Goal: Find contact information: Find contact information

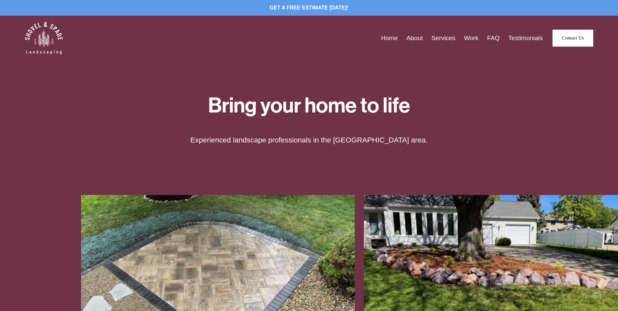
click at [446, 36] on link "Services" at bounding box center [443, 38] width 24 height 10
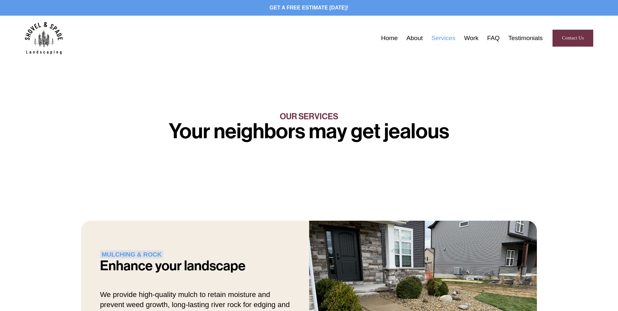
click at [413, 38] on link "About" at bounding box center [415, 38] width 16 height 10
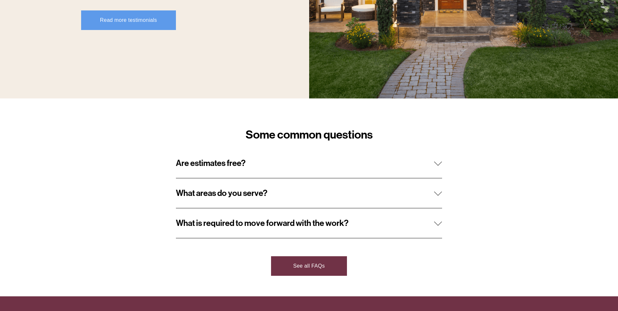
scroll to position [587, 0]
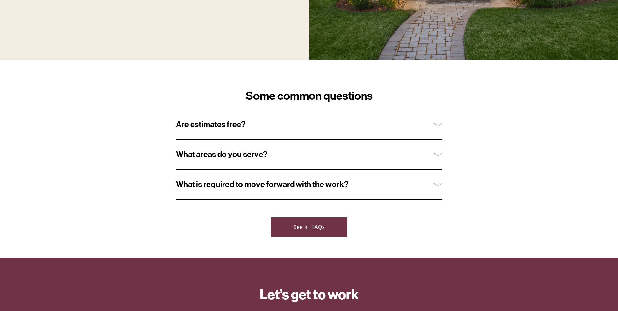
click at [260, 129] on span "Are estimates free?" at bounding box center [305, 124] width 258 height 10
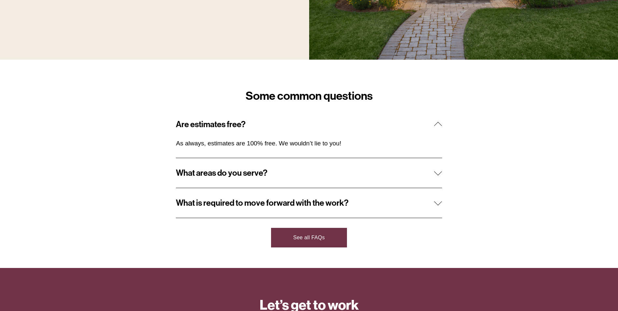
click at [261, 172] on span "What areas do you serve?" at bounding box center [305, 173] width 258 height 10
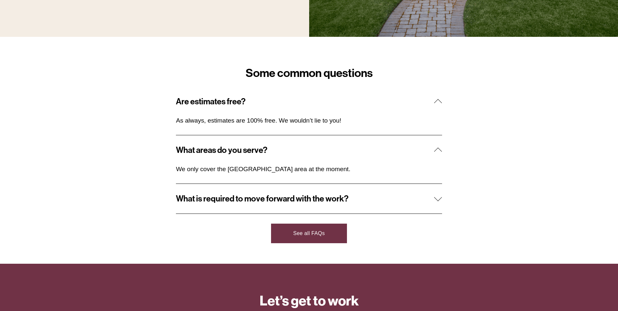
scroll to position [652, 0]
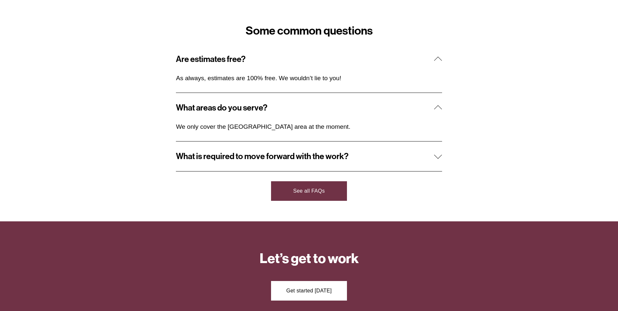
click at [219, 169] on button "What is required to move forward with the work?" at bounding box center [309, 156] width 266 height 30
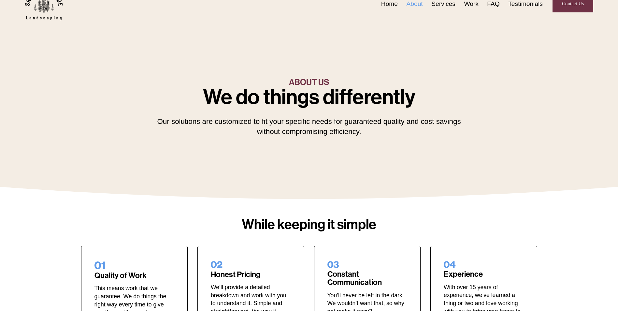
scroll to position [0, 0]
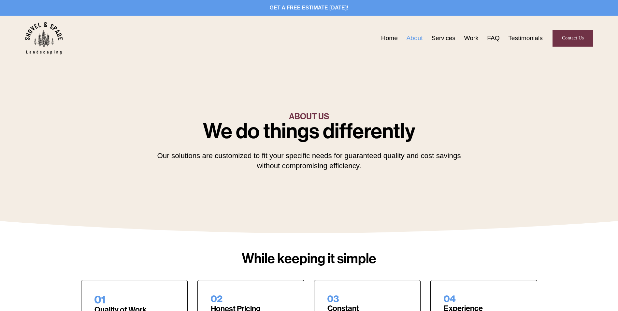
click at [445, 36] on link "Services" at bounding box center [443, 38] width 24 height 10
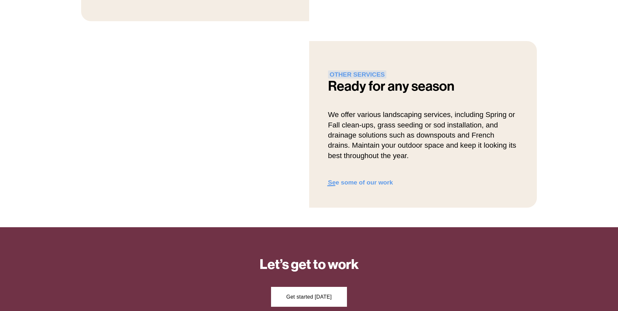
scroll to position [782, 0]
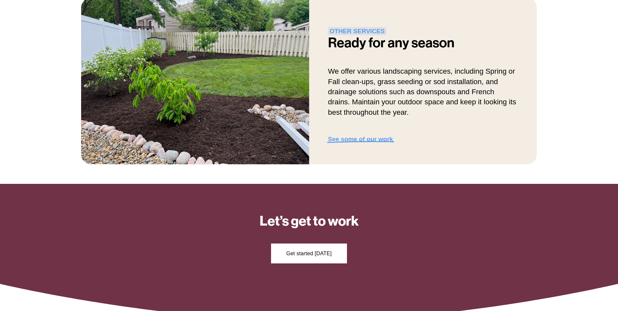
click at [365, 138] on strong "See some of our work" at bounding box center [360, 139] width 65 height 7
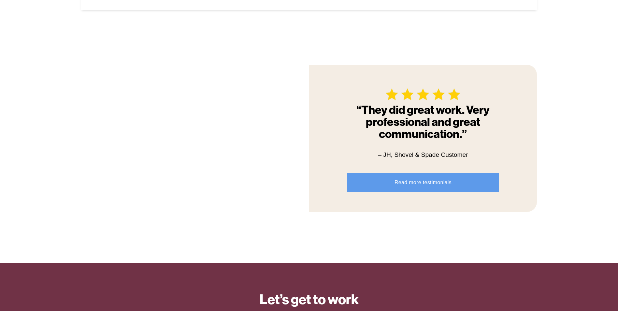
scroll to position [758, 0]
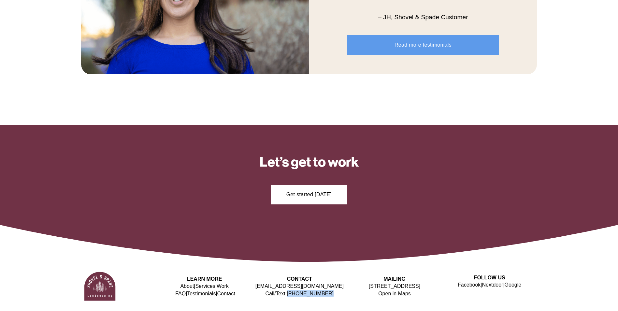
drag, startPoint x: 327, startPoint y: 294, endPoint x: 293, endPoint y: 295, distance: 33.9
click at [293, 295] on p "hello@shovelandspade.co Call/Text: (815) 516-7345" at bounding box center [299, 290] width 95 height 15
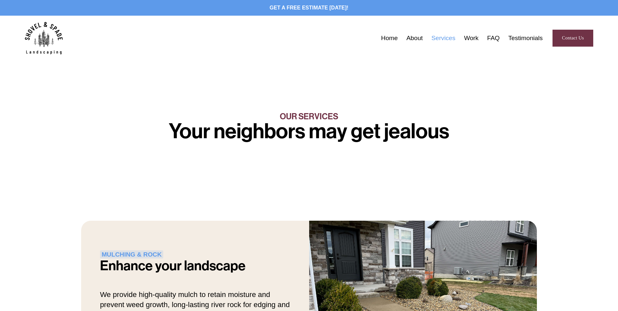
scroll to position [782, 0]
